Goal: Information Seeking & Learning: Learn about a topic

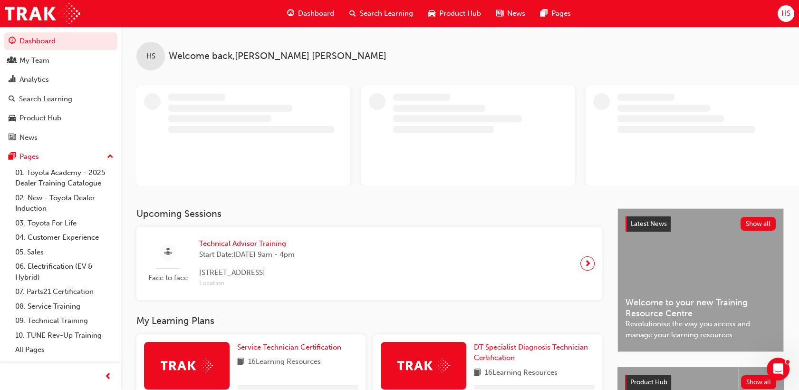
click at [381, 18] on span "Search Learning" at bounding box center [386, 13] width 53 height 11
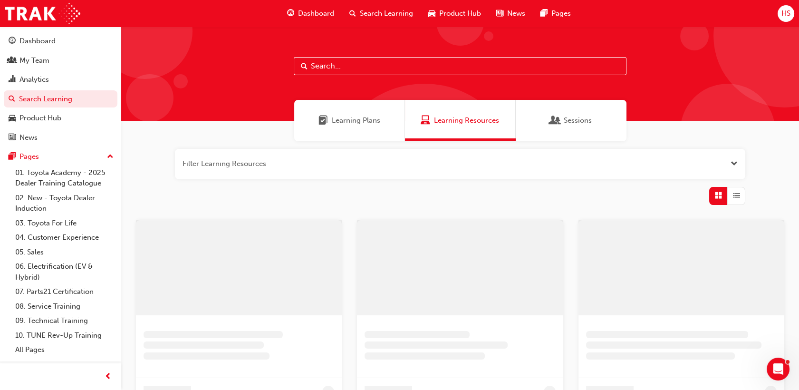
click at [357, 71] on input "text" at bounding box center [460, 66] width 333 height 18
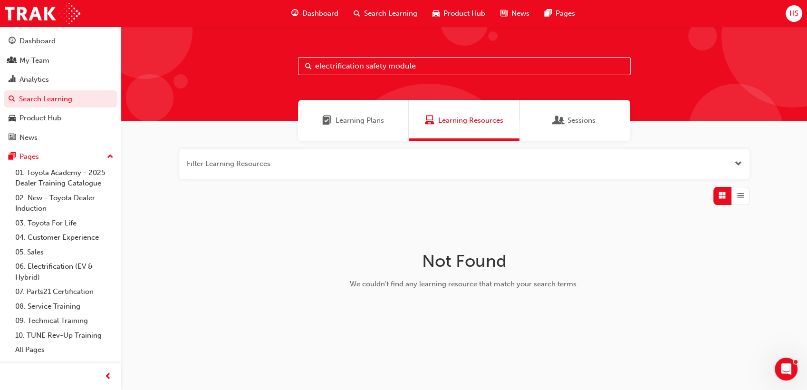
type input "electrification safety module"
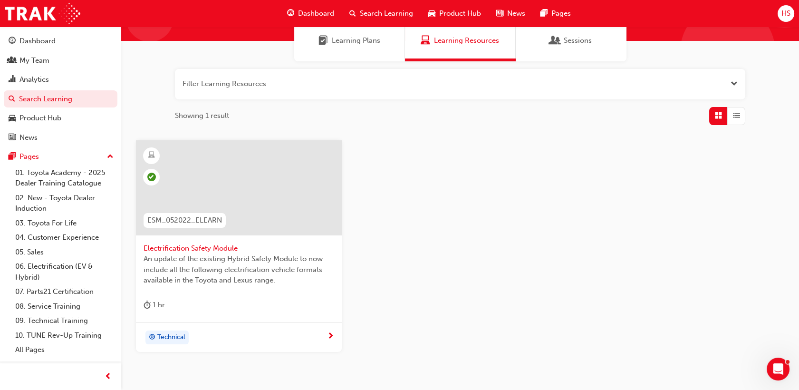
scroll to position [106, 0]
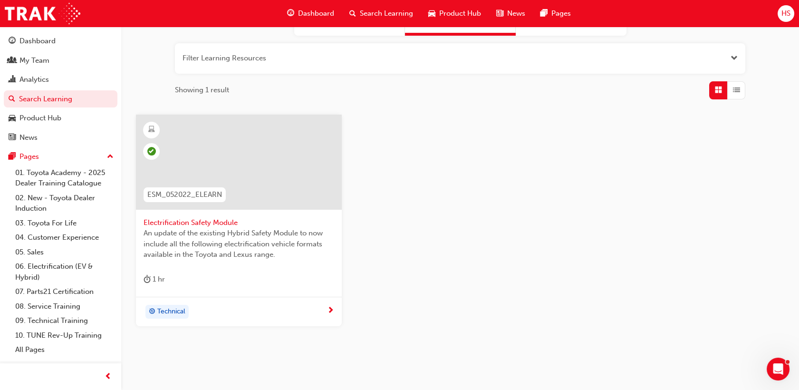
click at [316, 15] on span "Dashboard" at bounding box center [316, 13] width 36 height 11
